Goal: Information Seeking & Learning: Check status

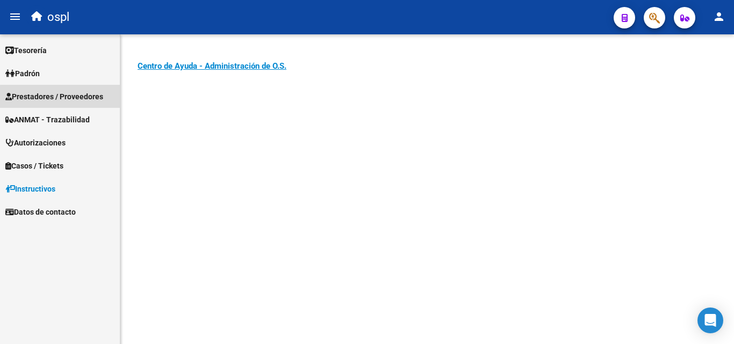
click at [92, 99] on span "Prestadores / Proveedores" at bounding box center [54, 97] width 98 height 12
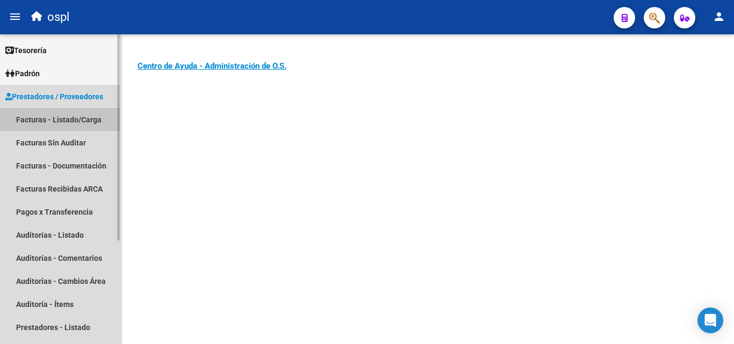
click at [76, 120] on link "Facturas - Listado/Carga" at bounding box center [60, 119] width 120 height 23
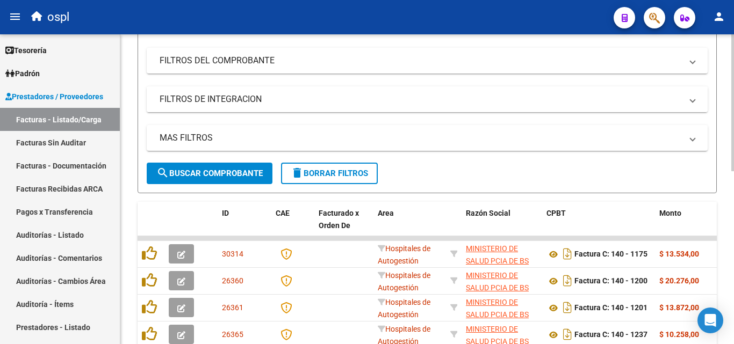
scroll to position [108, 0]
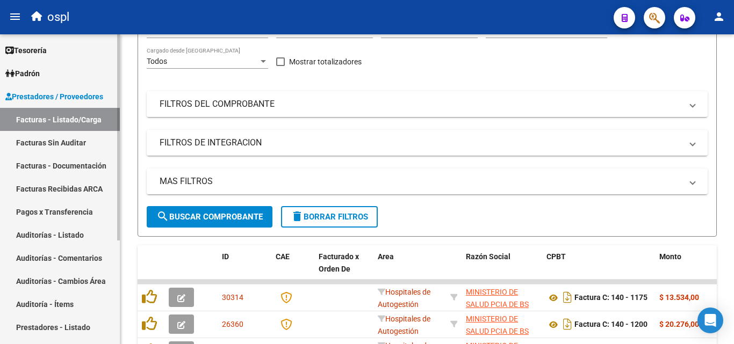
click at [76, 239] on link "Auditorías - Listado" at bounding box center [60, 235] width 120 height 23
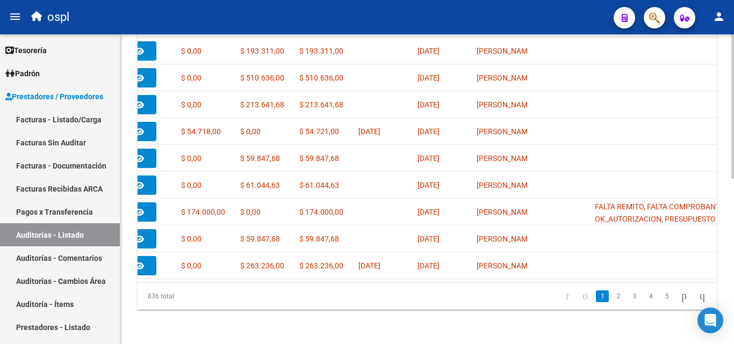
scroll to position [355, 0]
click at [612, 296] on link "2" at bounding box center [618, 297] width 13 height 12
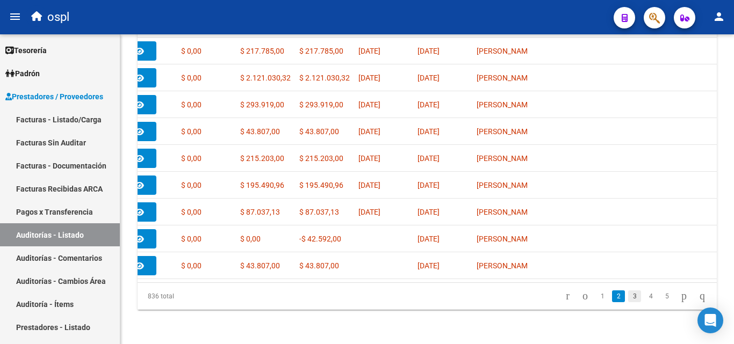
click at [628, 297] on link "3" at bounding box center [634, 297] width 13 height 12
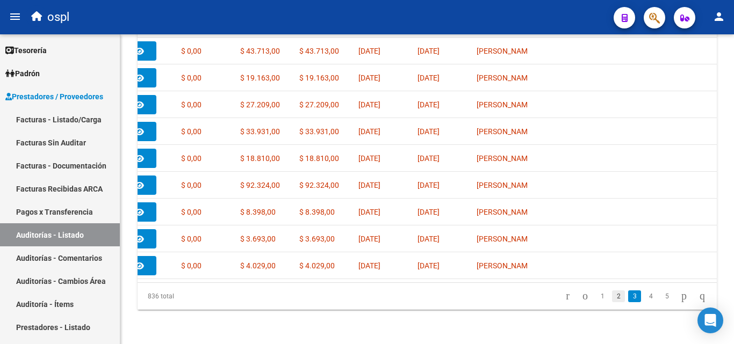
click at [612, 296] on link "2" at bounding box center [618, 297] width 13 height 12
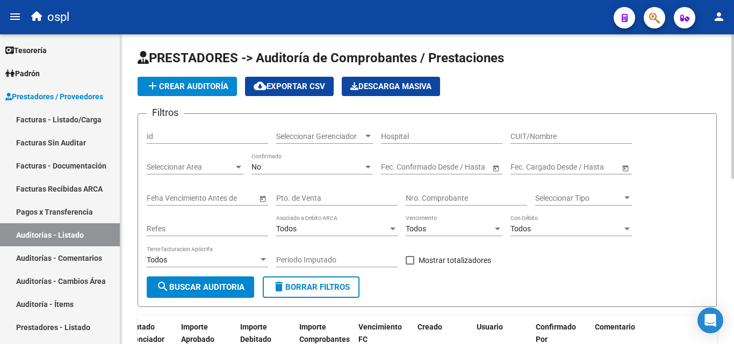
scroll to position [0, 0]
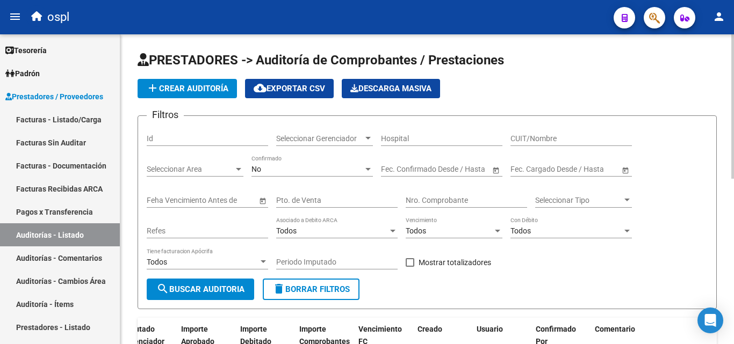
click at [216, 165] on span "Seleccionar Area" at bounding box center [190, 169] width 87 height 9
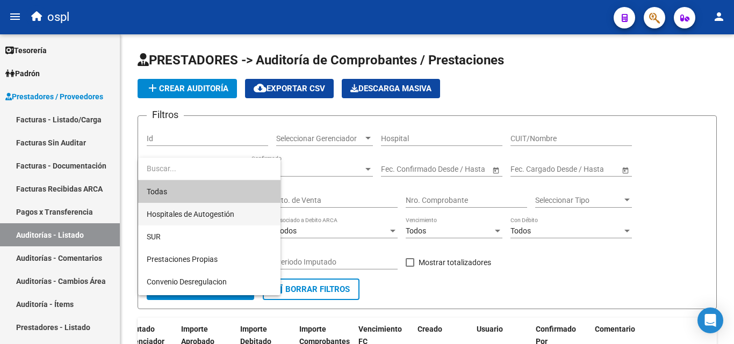
click at [240, 212] on span "Hospitales de Autogestión" at bounding box center [209, 214] width 125 height 23
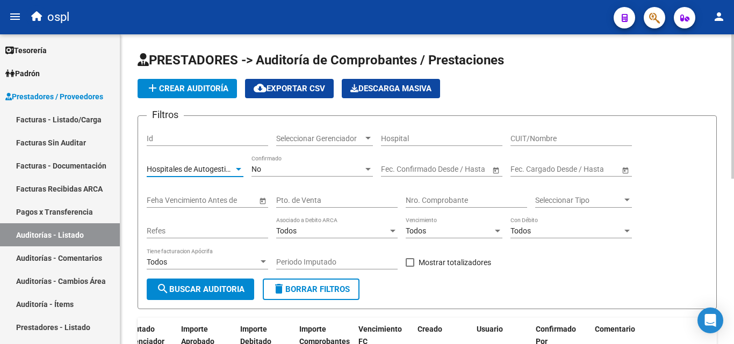
click at [220, 283] on button "search Buscar Auditoria" at bounding box center [200, 289] width 107 height 21
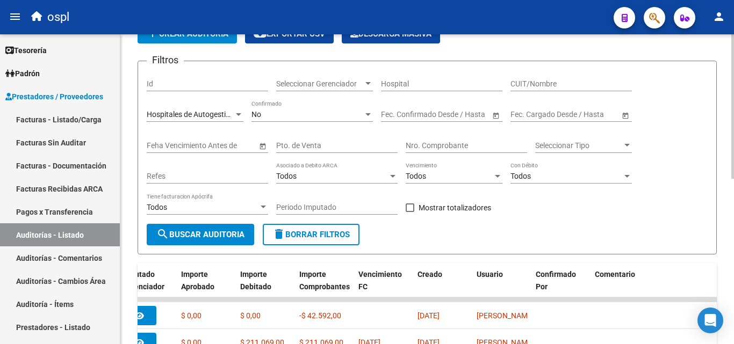
scroll to position [107, 0]
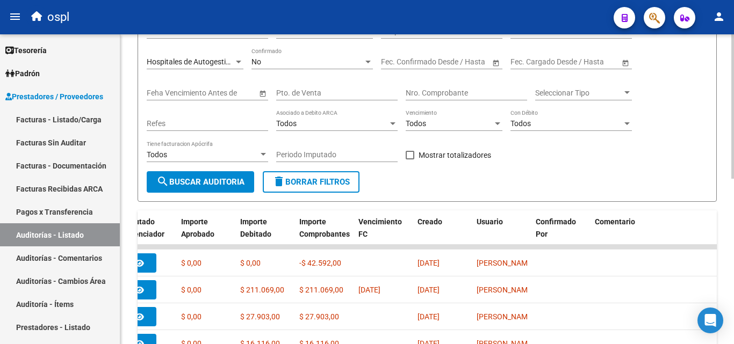
click at [231, 60] on span "Hospitales de Autogestión" at bounding box center [191, 61] width 88 height 9
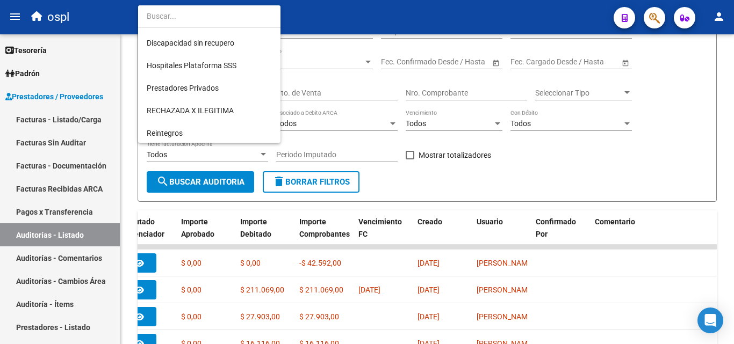
scroll to position [133, 0]
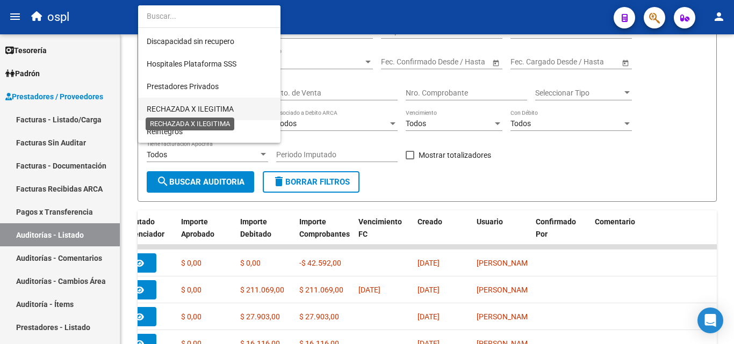
click at [210, 105] on span "RECHAZADA X ILEGITIMA" at bounding box center [190, 109] width 87 height 9
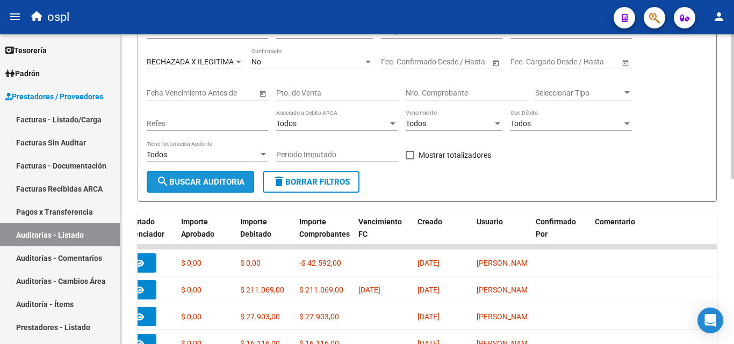
click at [218, 176] on button "search Buscar Auditoria" at bounding box center [200, 181] width 107 height 21
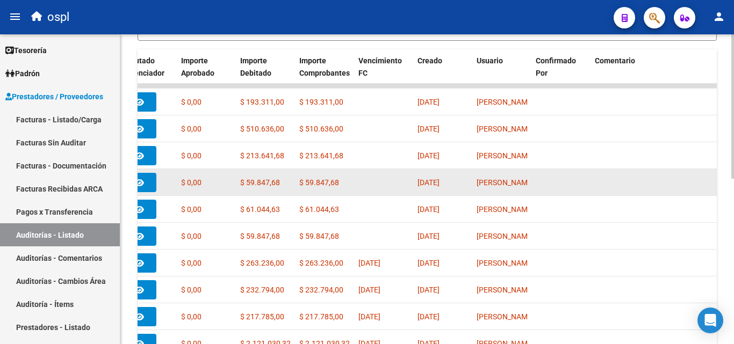
scroll to position [2, 0]
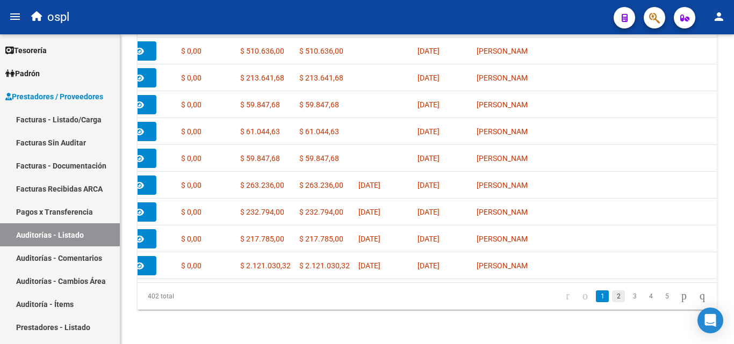
click at [612, 293] on link "2" at bounding box center [618, 297] width 13 height 12
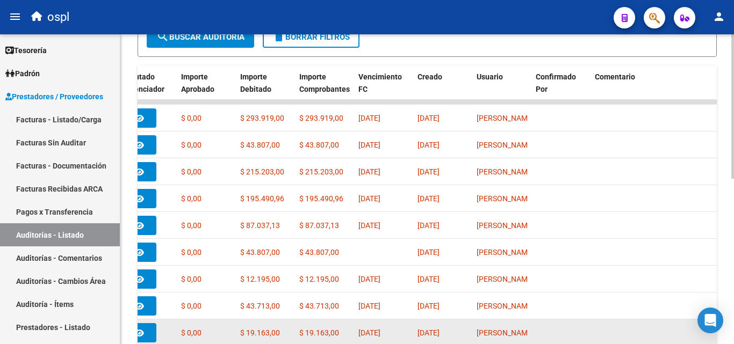
scroll to position [248, 0]
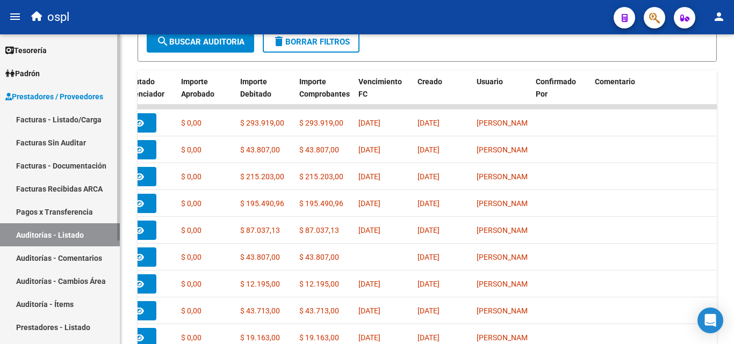
click at [70, 119] on link "Facturas - Listado/Carga" at bounding box center [60, 119] width 120 height 23
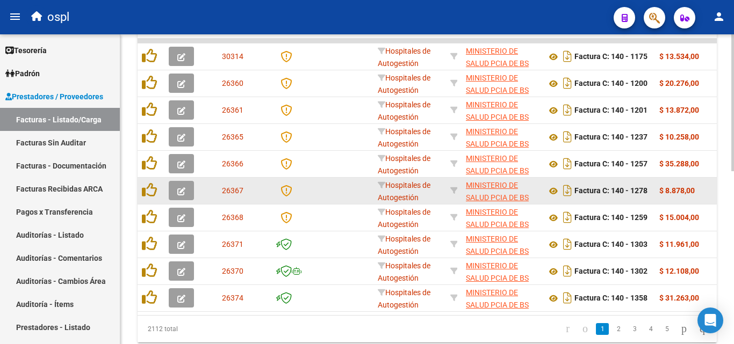
scroll to position [391, 0]
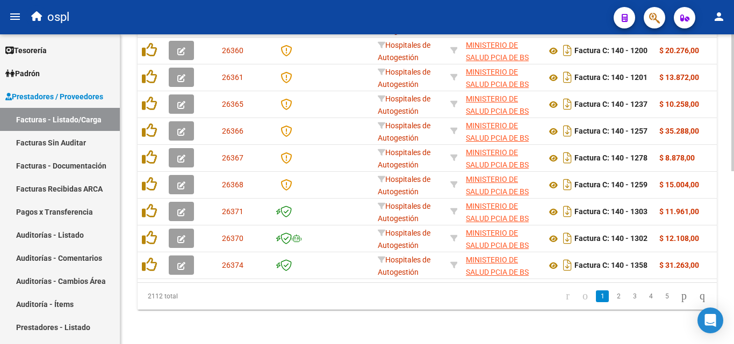
click at [510, 293] on datatable-pager "1 2 3 4 5" at bounding box center [484, 296] width 455 height 18
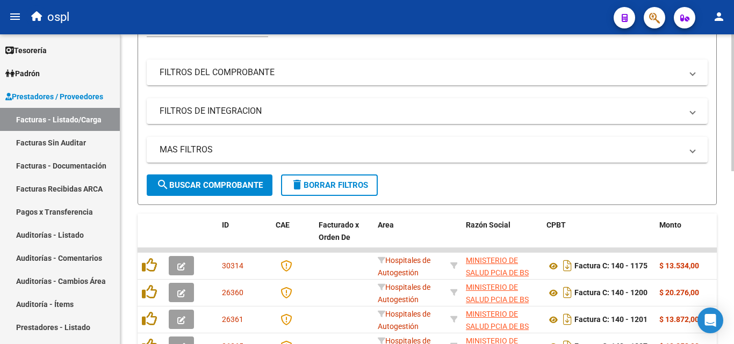
scroll to position [0, 0]
